Goal: Task Accomplishment & Management: Use online tool/utility

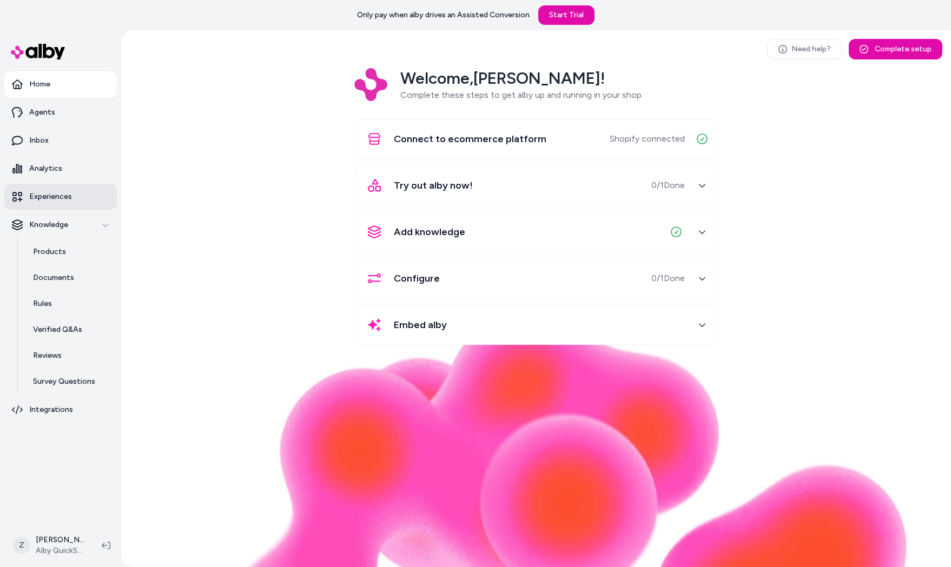
click at [57, 198] on p "Experiences" at bounding box center [50, 196] width 43 height 11
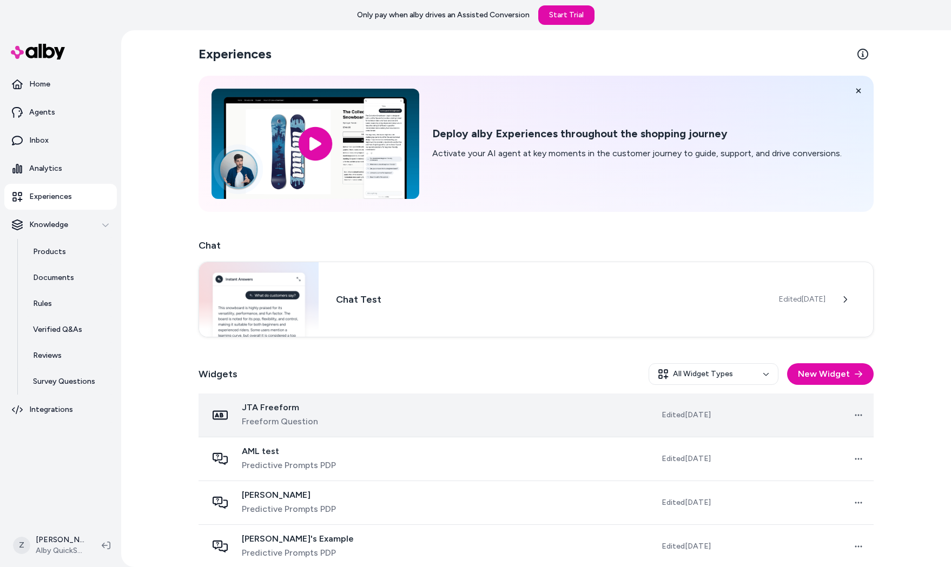
click at [497, 411] on td at bounding box center [517, 416] width 154 height 44
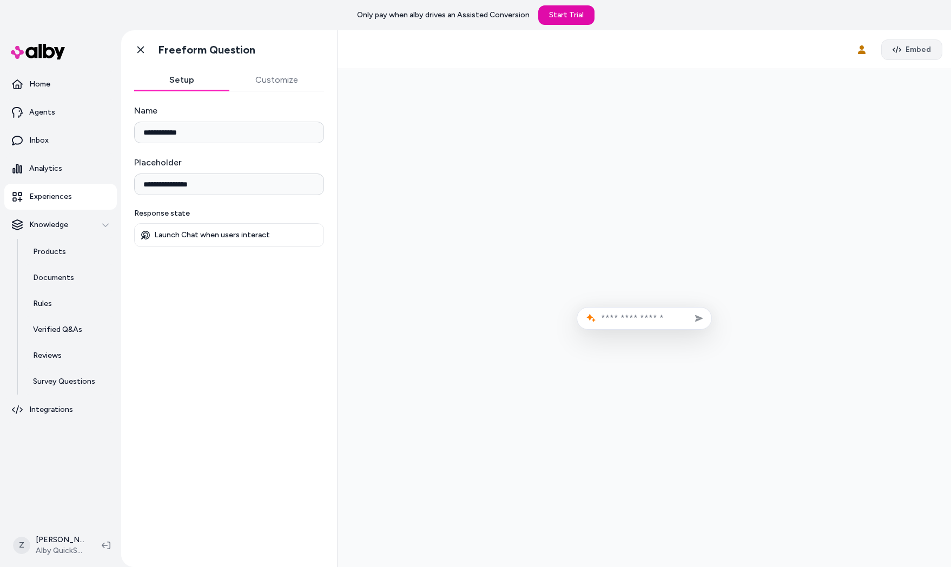
click at [907, 54] on span "Embed" at bounding box center [917, 49] width 25 height 11
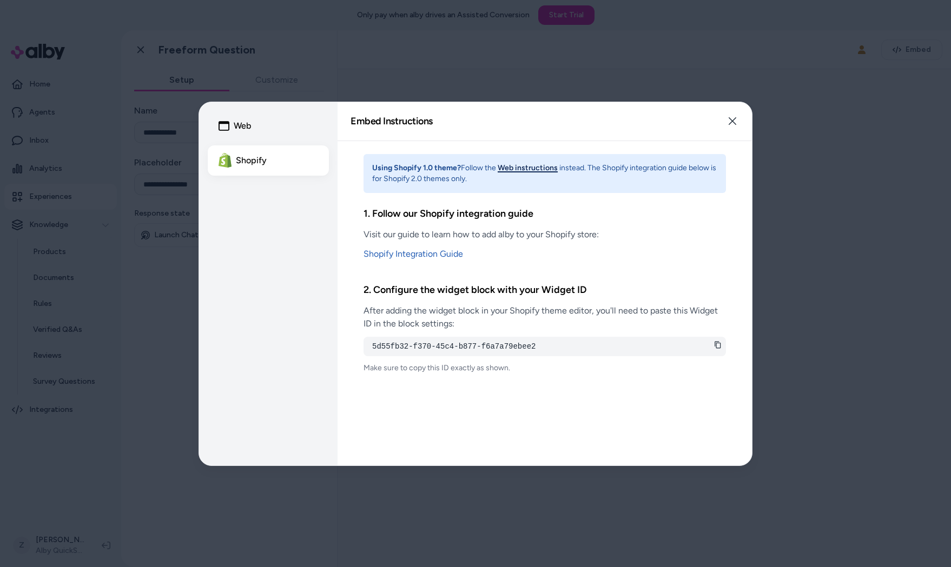
click at [510, 163] on button "Web instructions" at bounding box center [527, 168] width 60 height 11
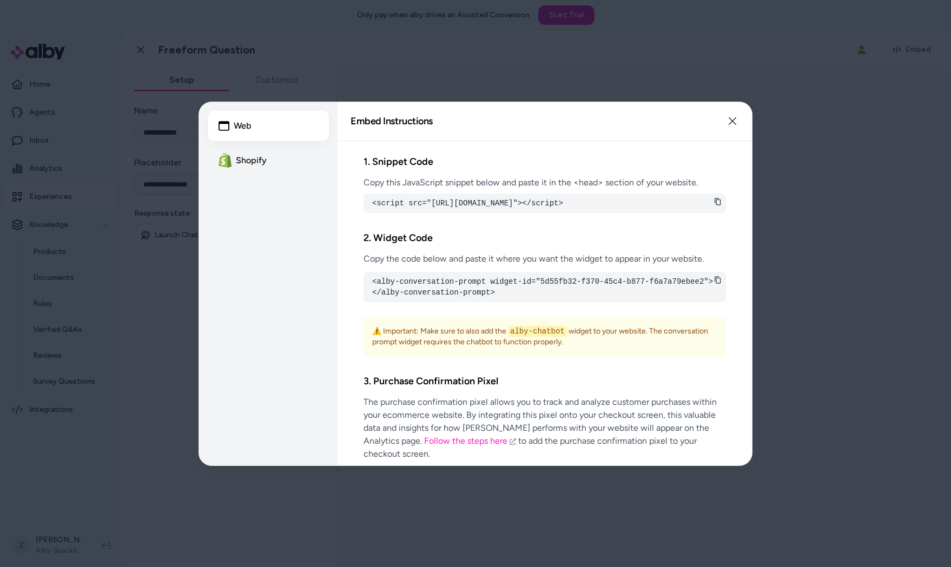
click at [510, 163] on h2 "1. Snippet Code" at bounding box center [544, 162] width 362 height 16
click at [453, 83] on div at bounding box center [475, 283] width 951 height 567
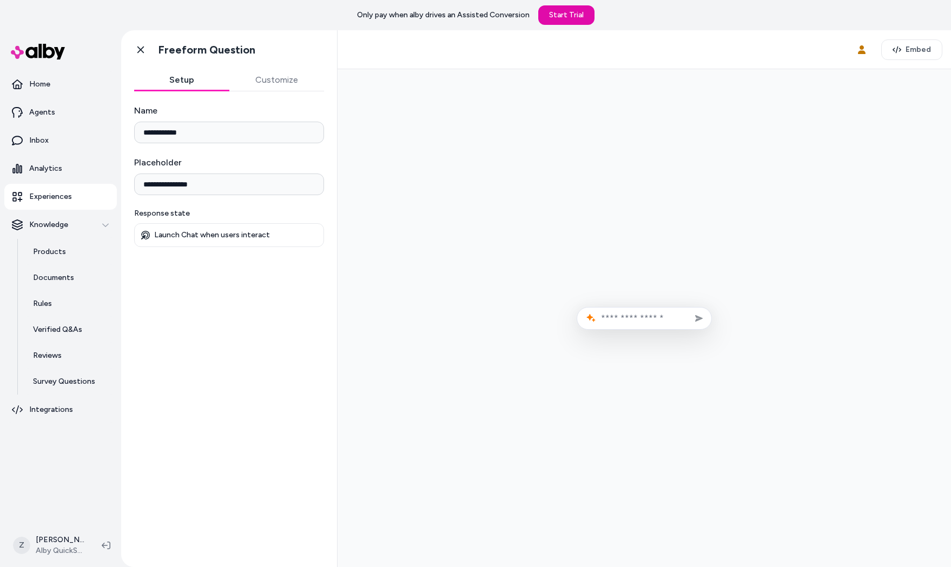
click at [624, 322] on input "text" at bounding box center [652, 318] width 102 height 10
drag, startPoint x: 619, startPoint y: 268, endPoint x: 641, endPoint y: 242, distance: 33.7
click at [619, 268] on div at bounding box center [644, 318] width 596 height 481
click at [931, 44] on button "Embed" at bounding box center [911, 49] width 61 height 21
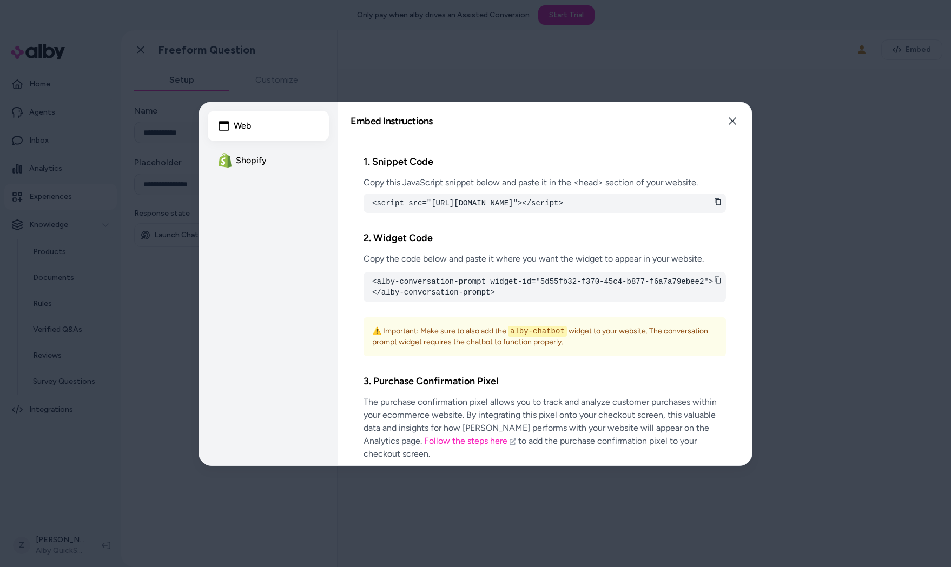
click at [492, 83] on div at bounding box center [475, 283] width 951 height 567
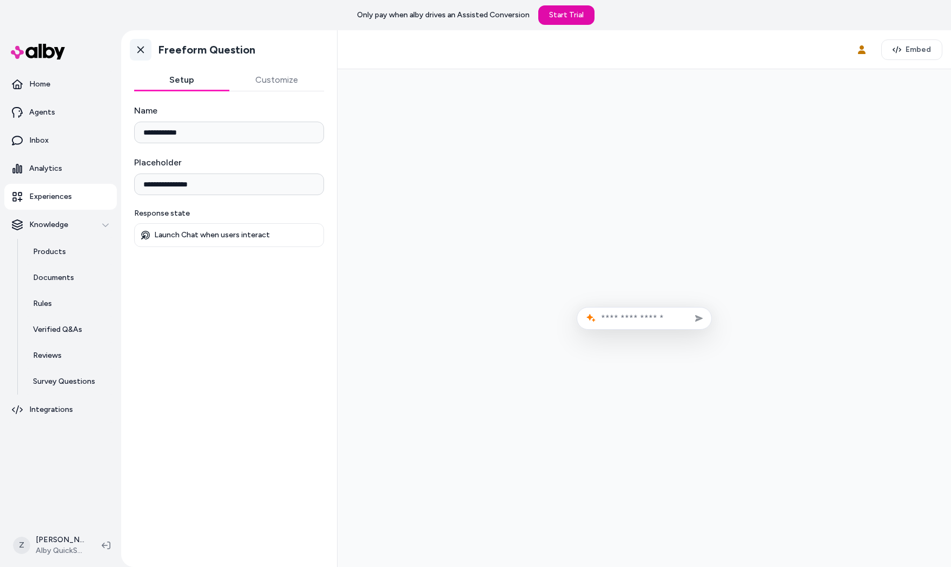
click at [139, 51] on icon at bounding box center [140, 49] width 11 height 11
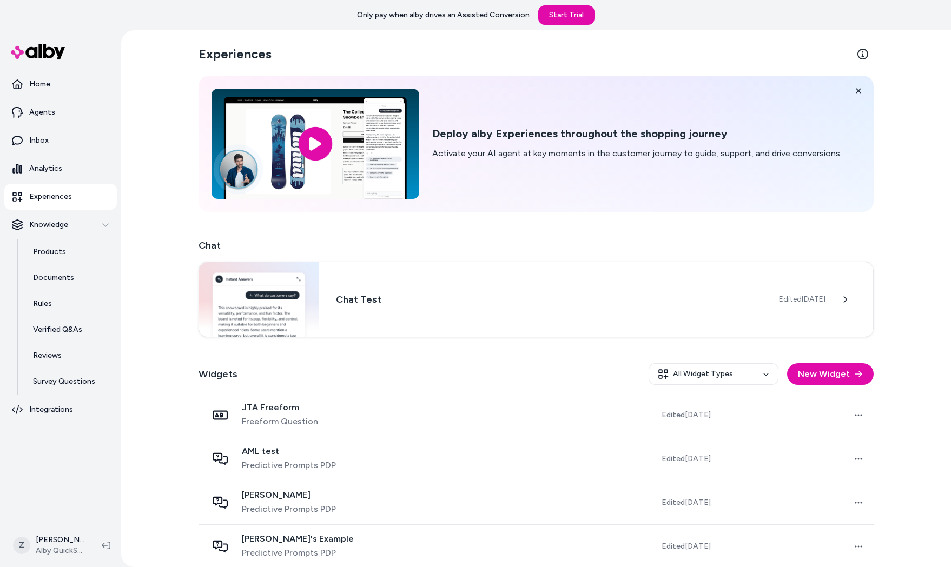
scroll to position [229, 0]
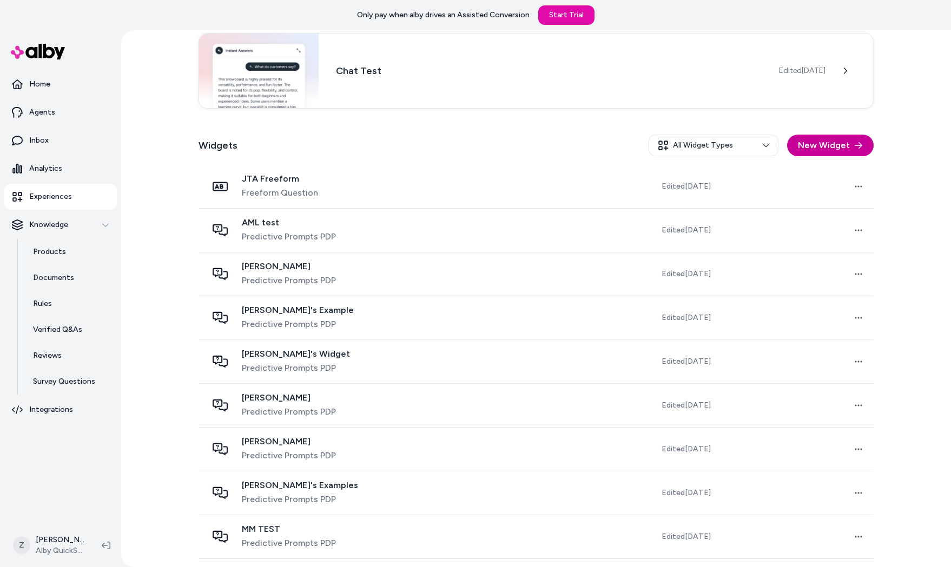
click at [821, 135] on button "New Widget" at bounding box center [830, 146] width 87 height 22
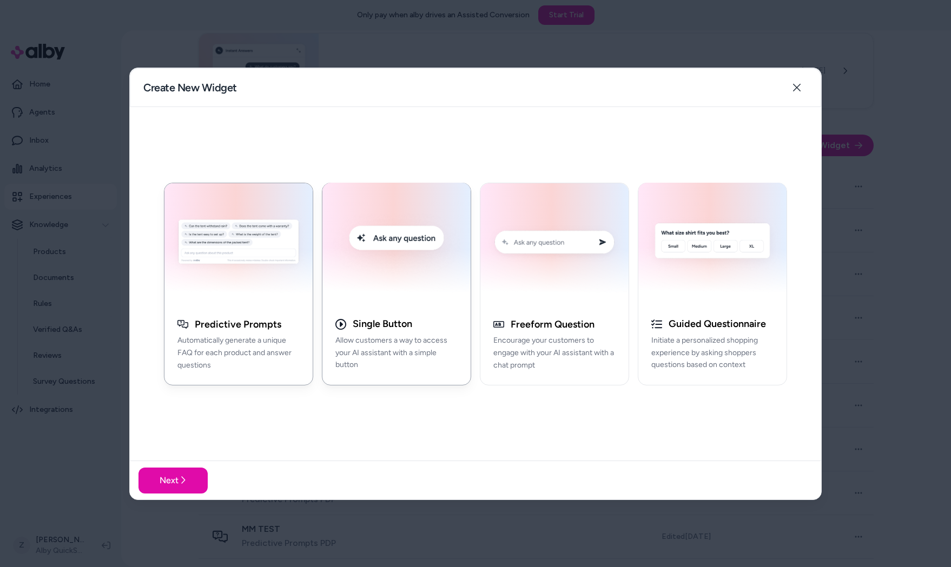
click at [415, 269] on img "button" at bounding box center [396, 243] width 135 height 109
click at [197, 481] on button "Next" at bounding box center [172, 480] width 69 height 26
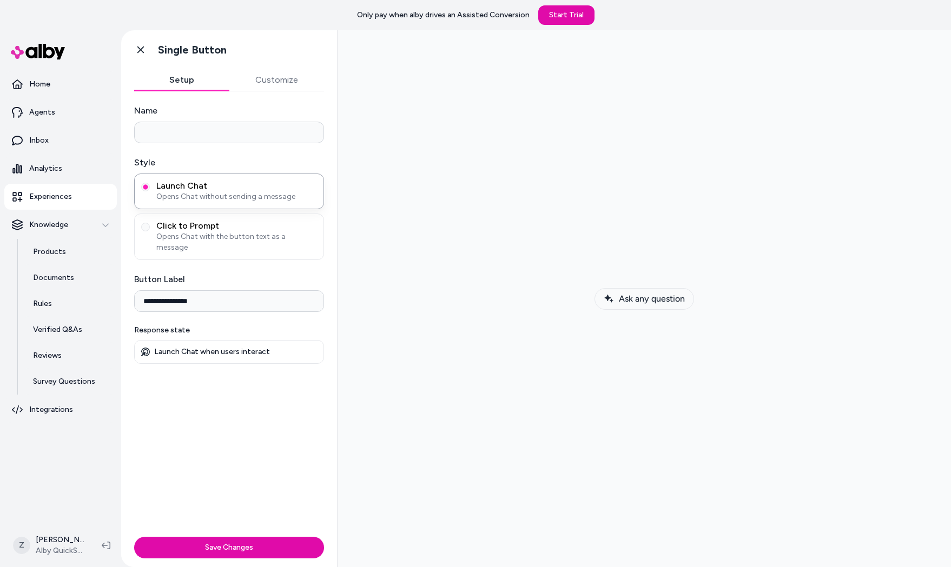
click at [657, 307] on button "Ask any question" at bounding box center [643, 299] width 99 height 22
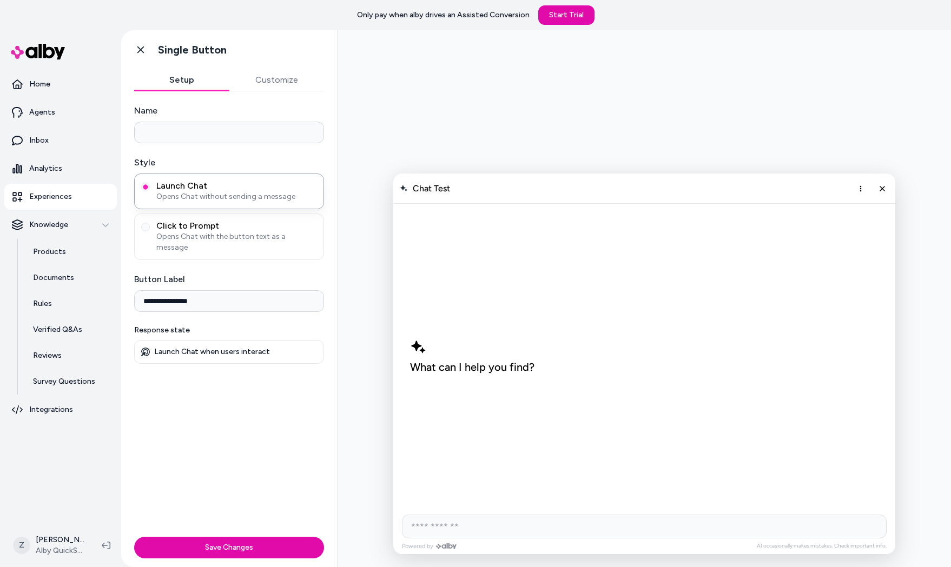
click at [781, 129] on div at bounding box center [644, 299] width 596 height 520
click at [880, 189] on icon "Close chat" at bounding box center [882, 188] width 9 height 9
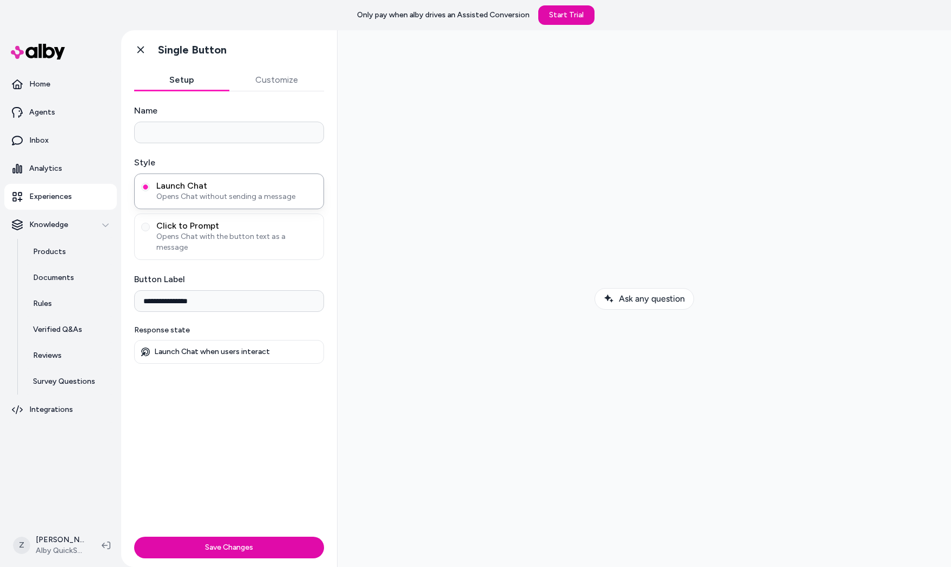
click at [268, 83] on button "Customize" at bounding box center [276, 80] width 95 height 22
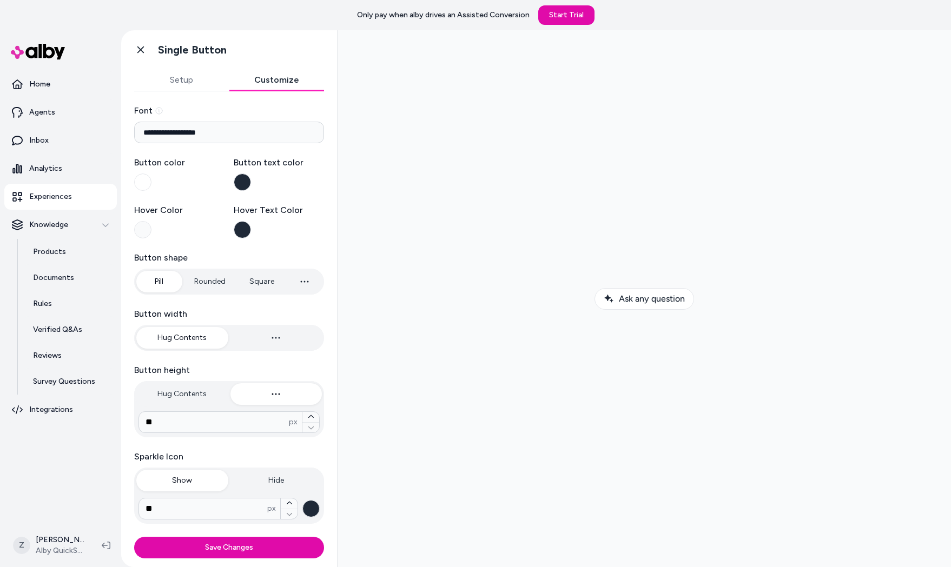
click at [185, 83] on button "Setup" at bounding box center [181, 80] width 95 height 22
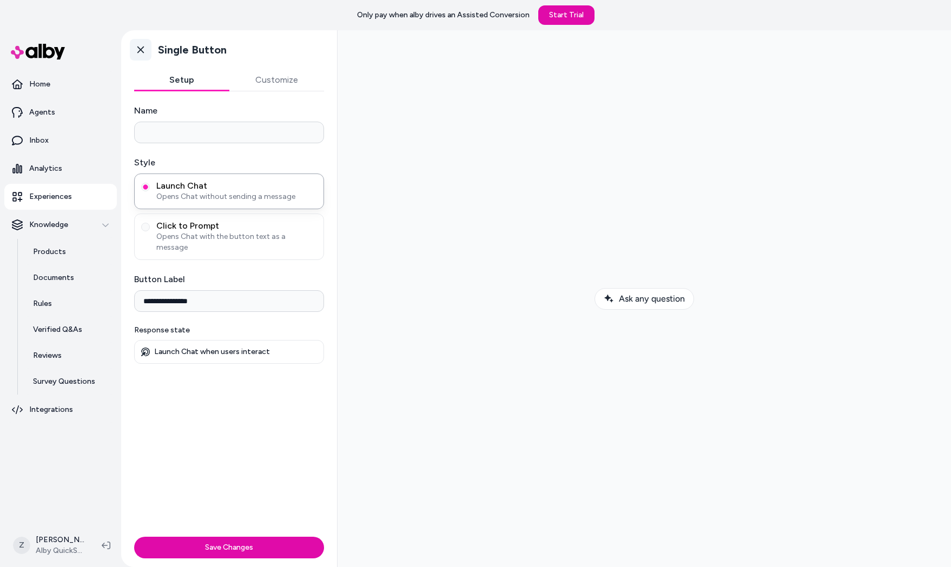
click at [141, 41] on link "Go back" at bounding box center [141, 50] width 22 height 22
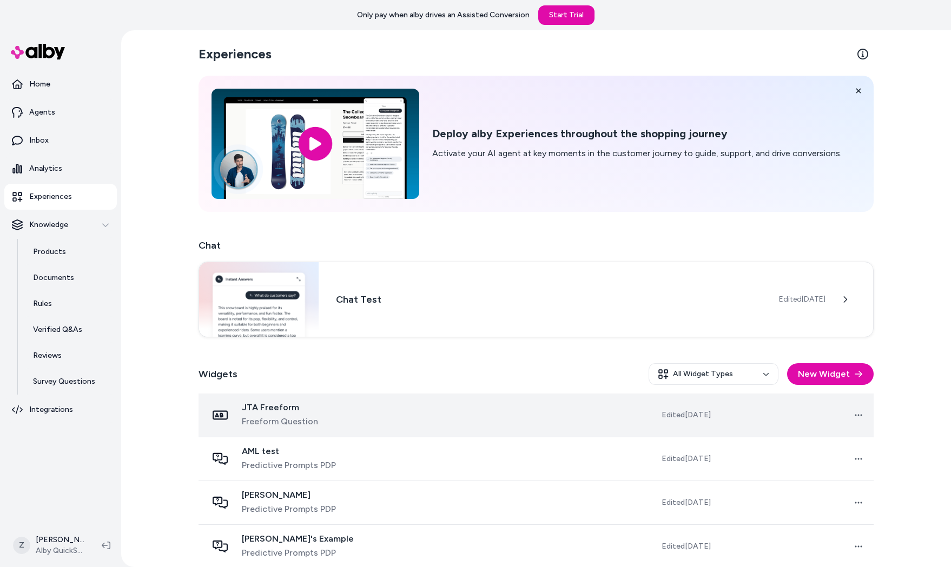
click at [258, 408] on span "JTA Freeform" at bounding box center [280, 407] width 76 height 11
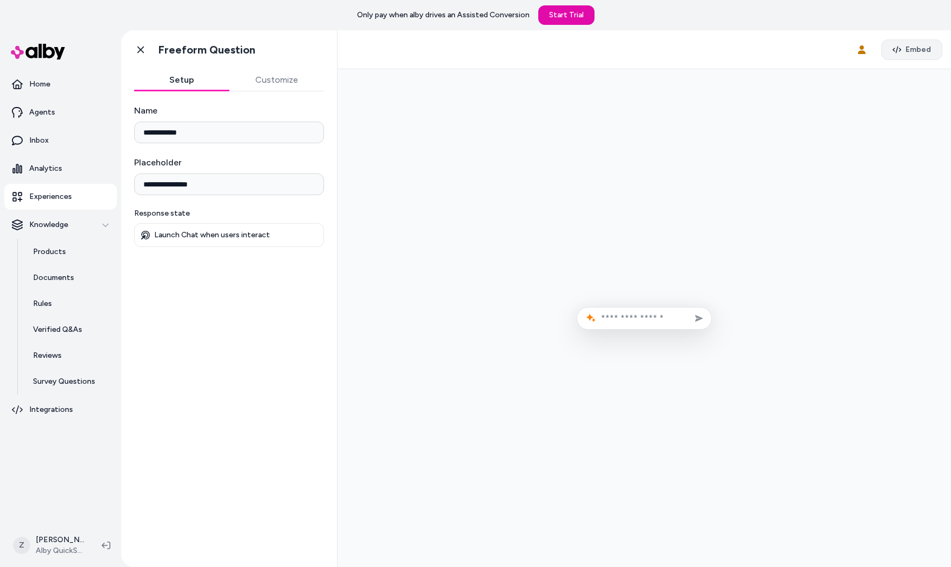
click at [926, 50] on span "Embed" at bounding box center [917, 49] width 25 height 11
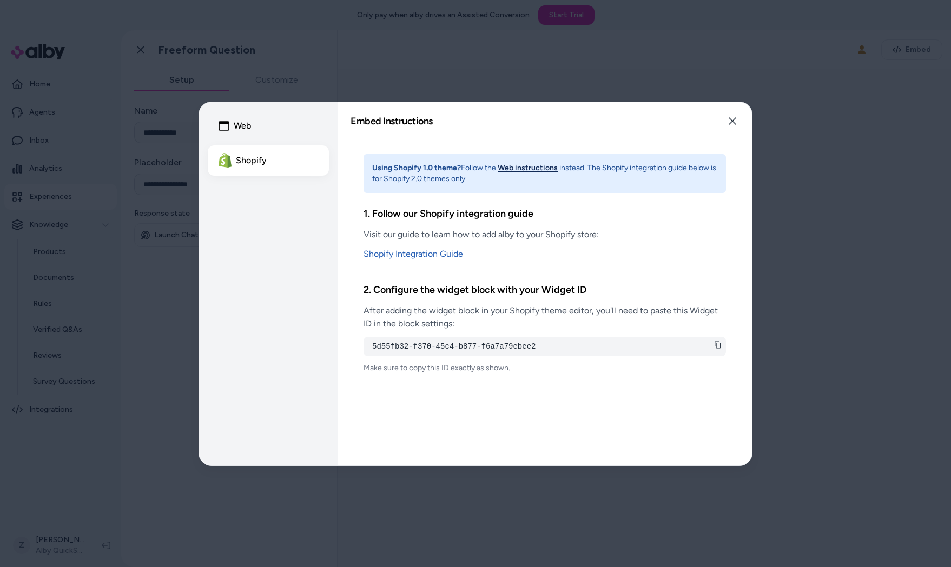
click at [512, 170] on button "Web instructions" at bounding box center [527, 168] width 60 height 11
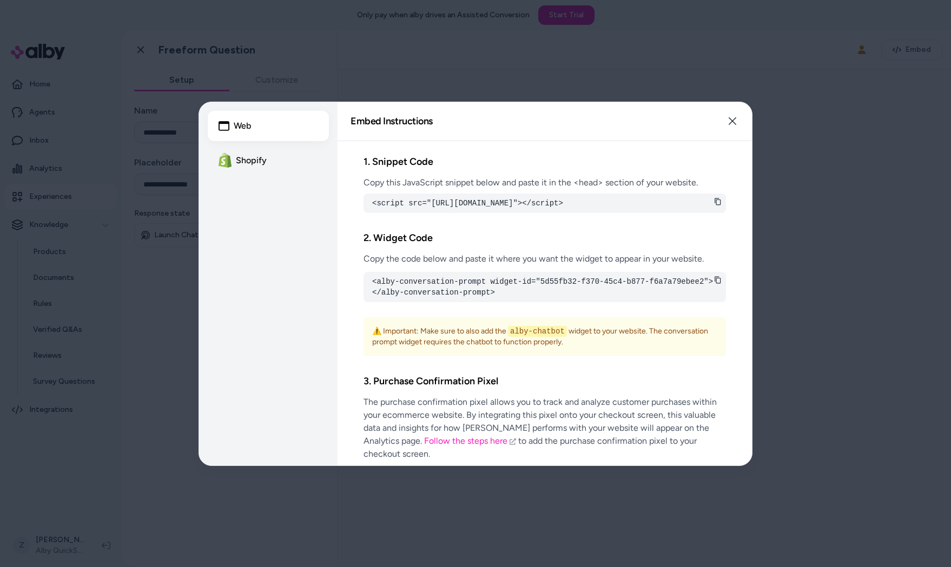
click at [510, 291] on pre "<alby-conversation-prompt widget-id="5d55fb32-f370-45c4-b877-f6a7a79ebee2"></al…" at bounding box center [544, 287] width 345 height 22
copy pre "widget"
drag, startPoint x: 531, startPoint y: 292, endPoint x: 491, endPoint y: 291, distance: 40.0
click at [491, 291] on pre "<alby-conversation-prompt widget-id="5d55fb32-f370-45c4-b877-f6a7a79ebee2"></al…" at bounding box center [544, 287] width 345 height 22
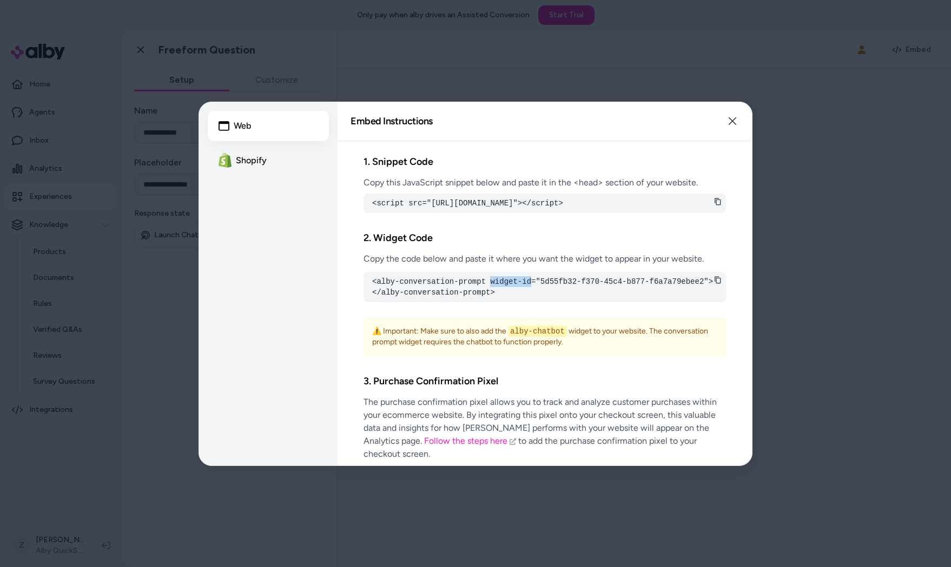
copy pre "widget-id"
click at [351, 61] on div at bounding box center [475, 283] width 951 height 567
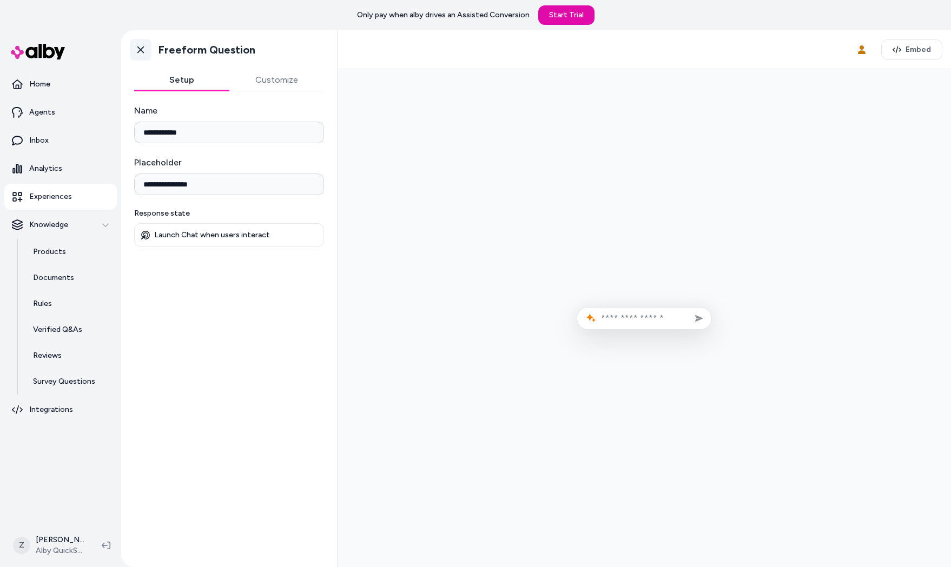
click at [136, 51] on icon at bounding box center [140, 49] width 11 height 11
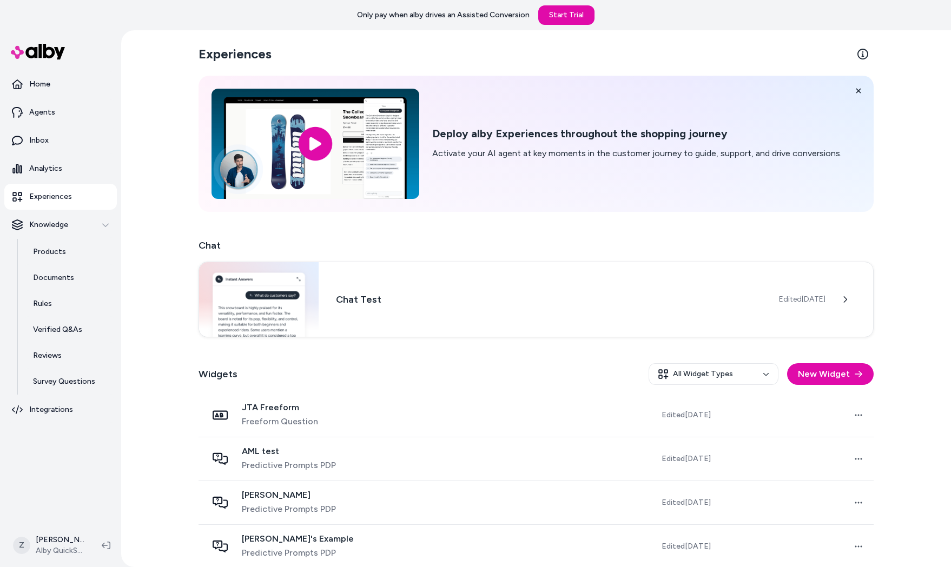
click at [499, 345] on div "Chat Chat Test Edited Jun 16, 2025 Widgets All Widget Types New Widget JTA Free…" at bounding box center [535, 512] width 675 height 549
click at [512, 295] on h3 "Chat Test" at bounding box center [549, 298] width 426 height 15
